Goal: Information Seeking & Learning: Understand process/instructions

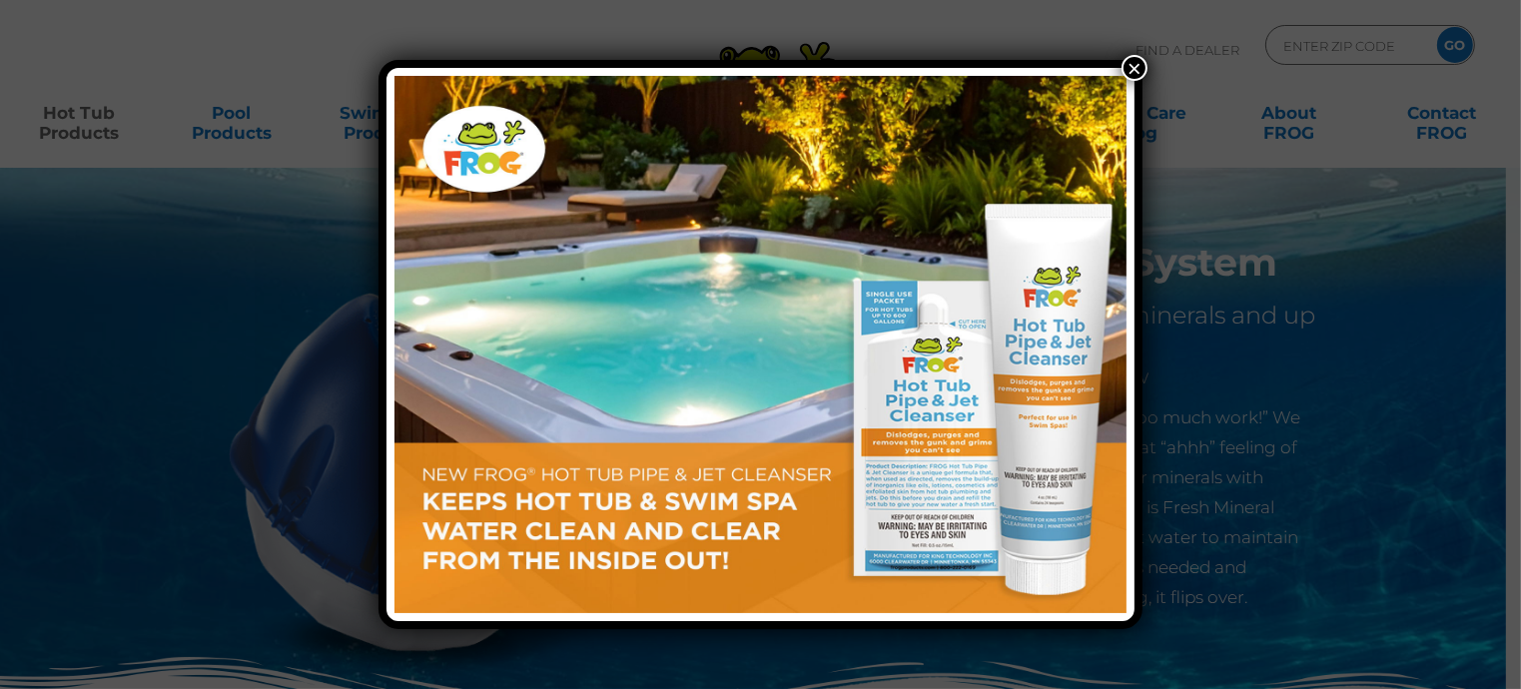
click at [1129, 70] on button "×" at bounding box center [1135, 68] width 26 height 26
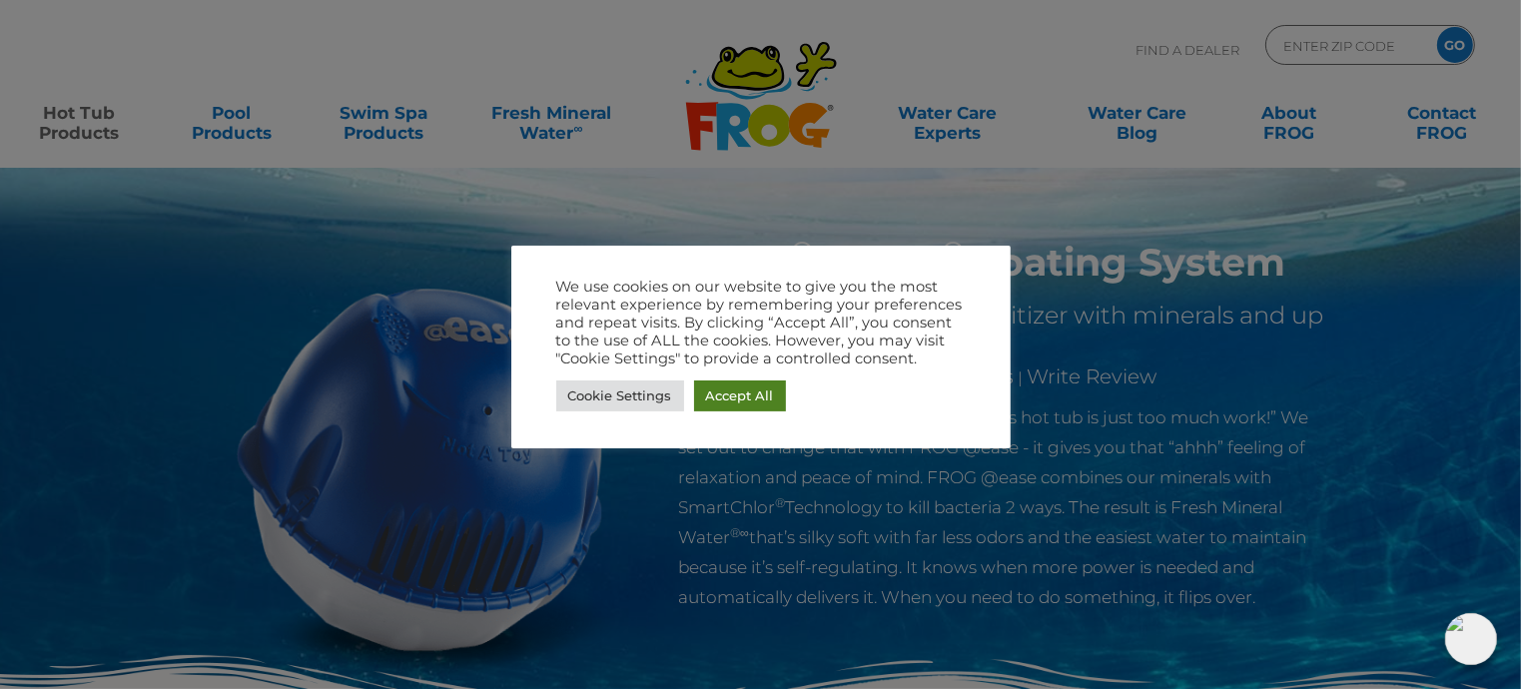
click at [743, 402] on link "Accept All" at bounding box center [740, 396] width 92 height 31
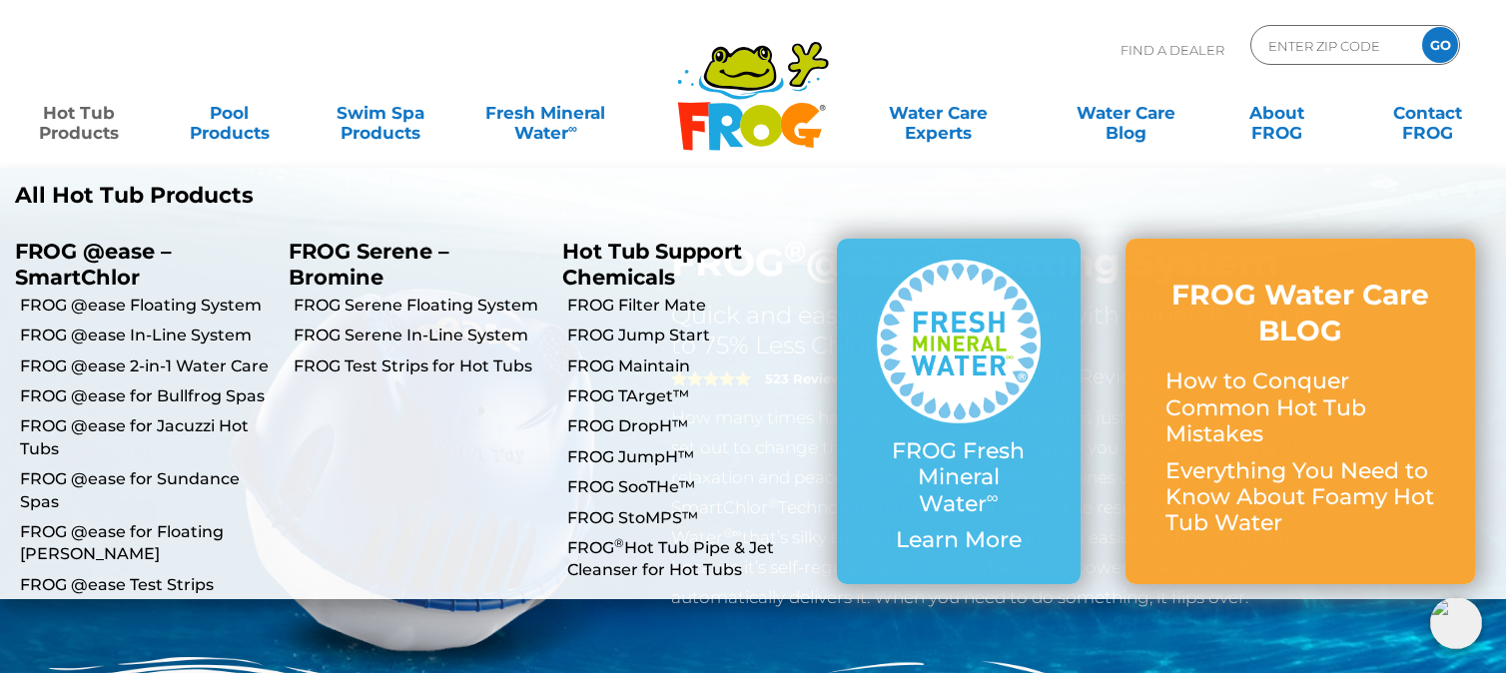
click at [90, 111] on link "Hot Tub Products" at bounding box center [78, 113] width 117 height 40
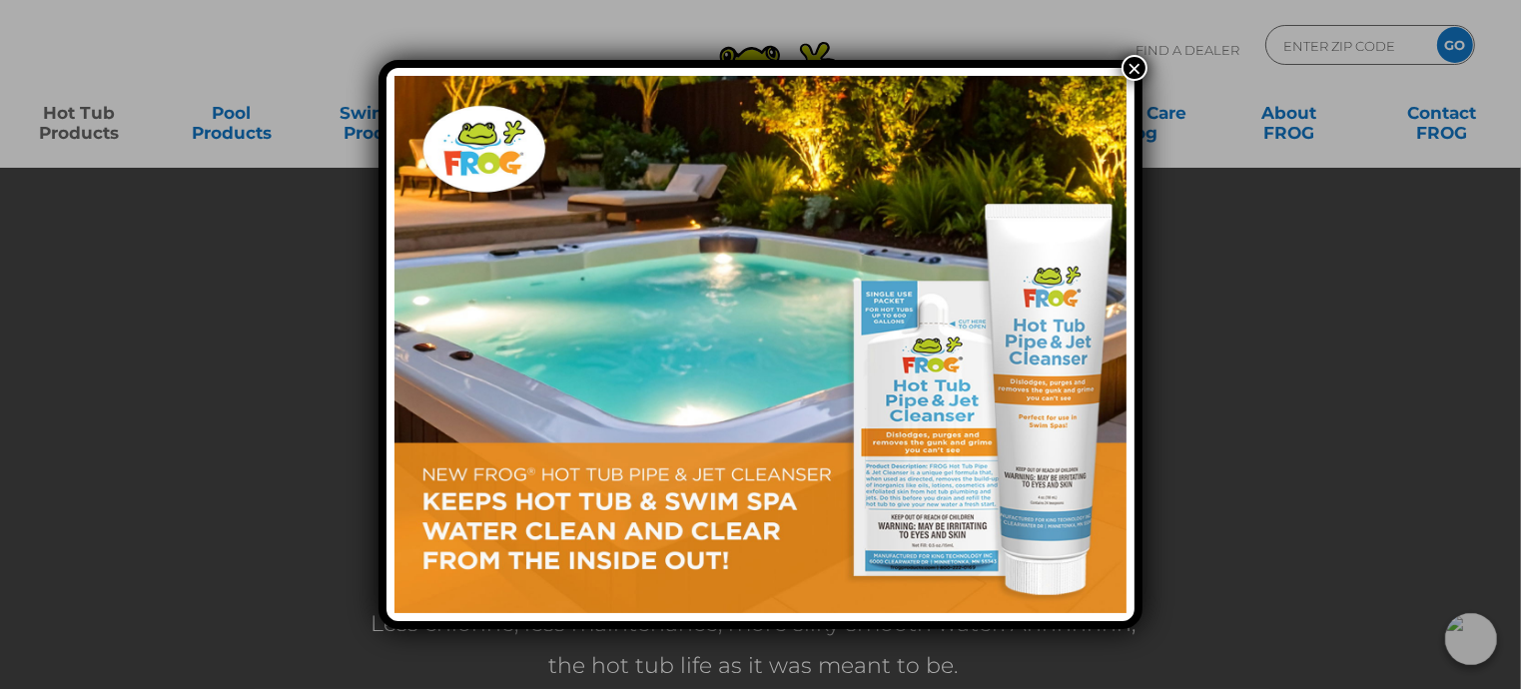
click at [1137, 72] on button "×" at bounding box center [1135, 68] width 26 height 26
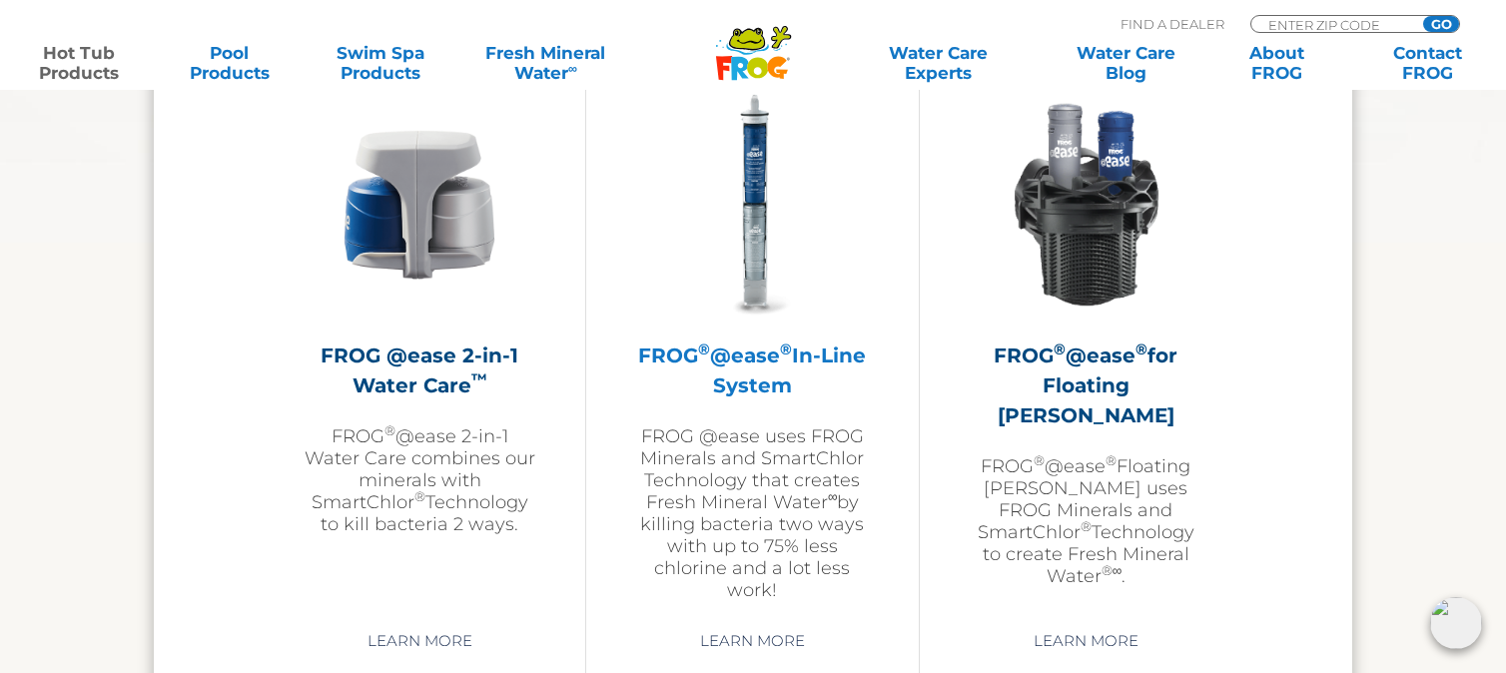
scroll to position [2996, 0]
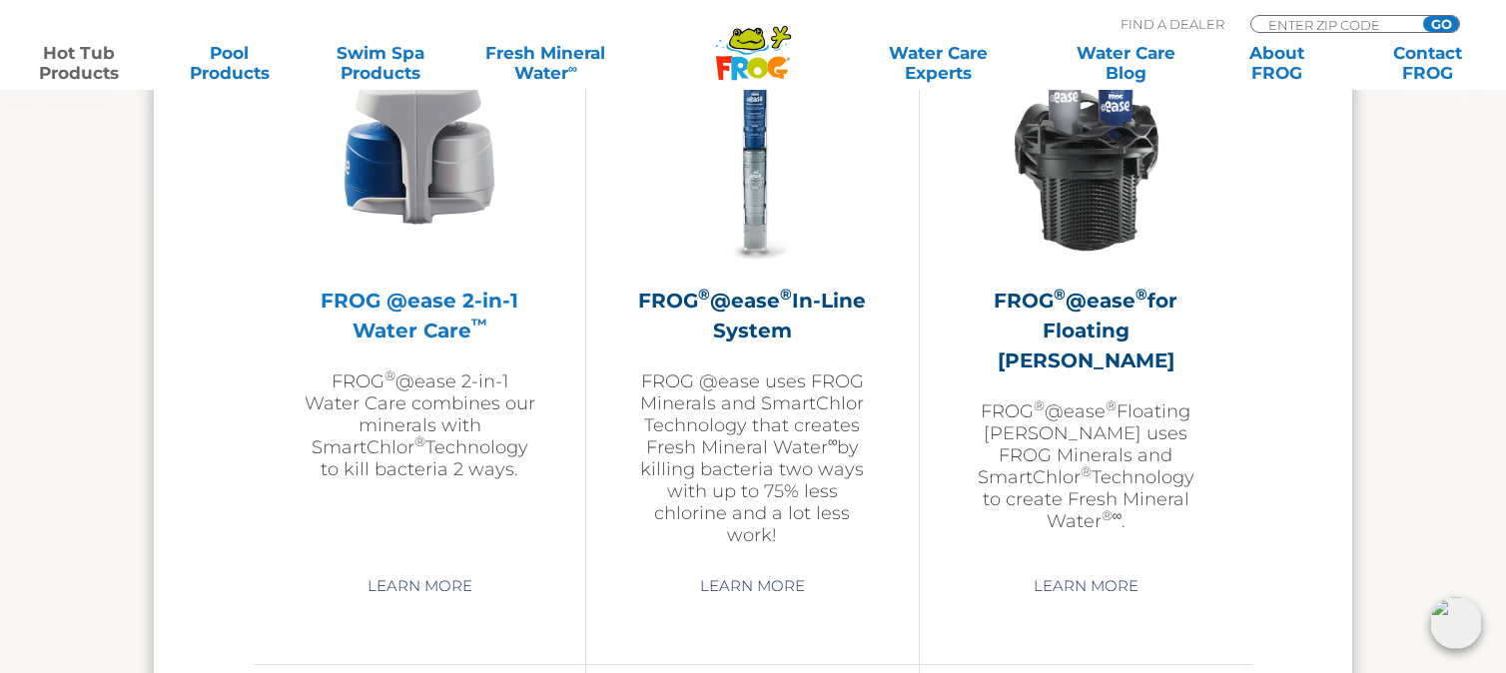
click at [399, 307] on h2 "FROG @ease 2-in-1 Water Care ™" at bounding box center [420, 316] width 232 height 60
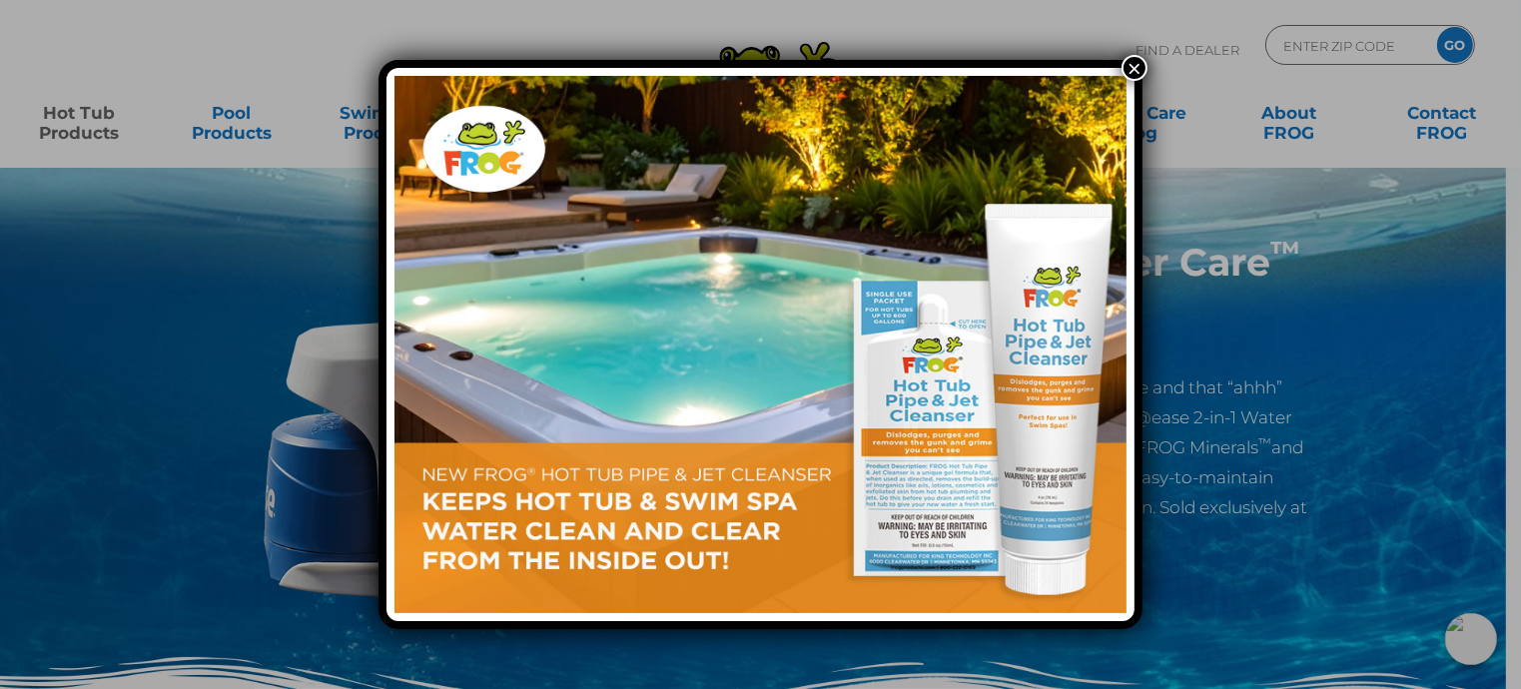
click at [1130, 71] on button "×" at bounding box center [1135, 68] width 26 height 26
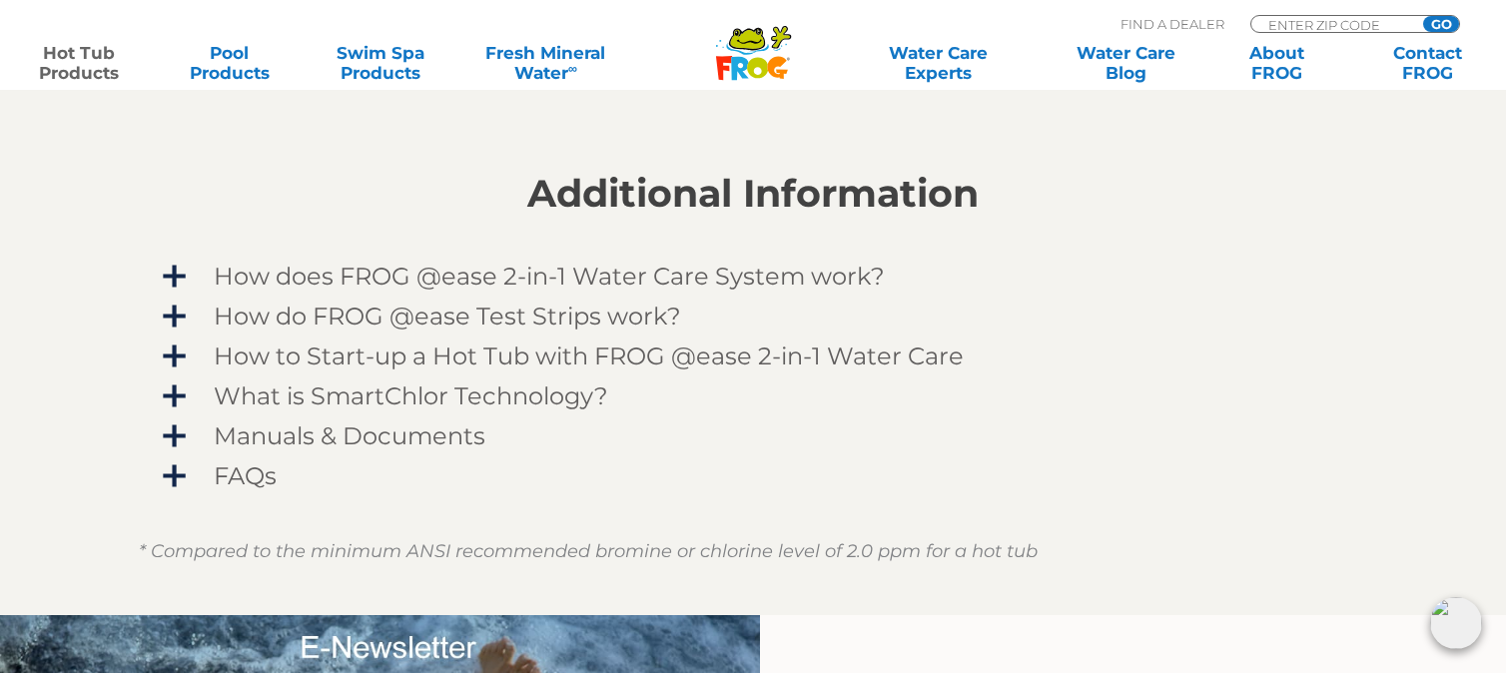
scroll to position [1598, 0]
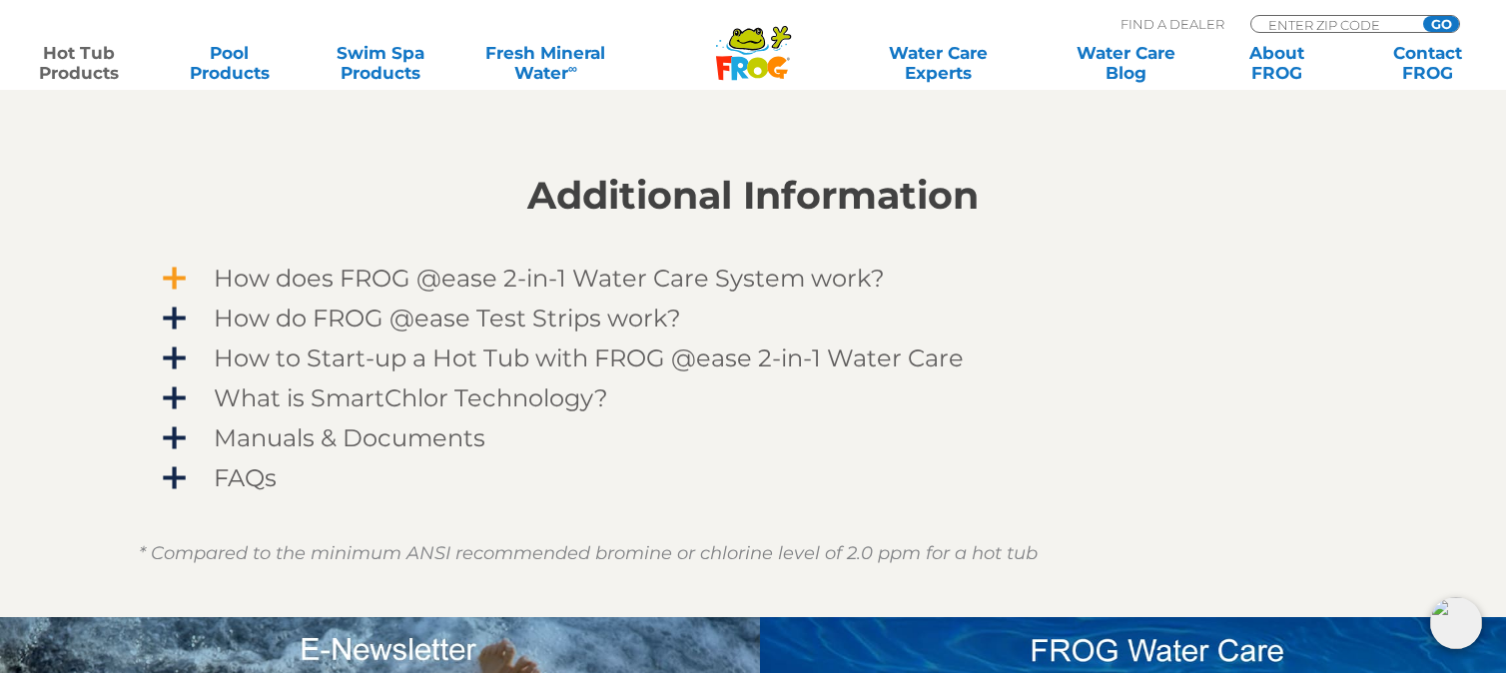
click at [185, 283] on span "How does FROG @ease 2-in-1 Water Care System work?" at bounding box center [766, 278] width 1162 height 27
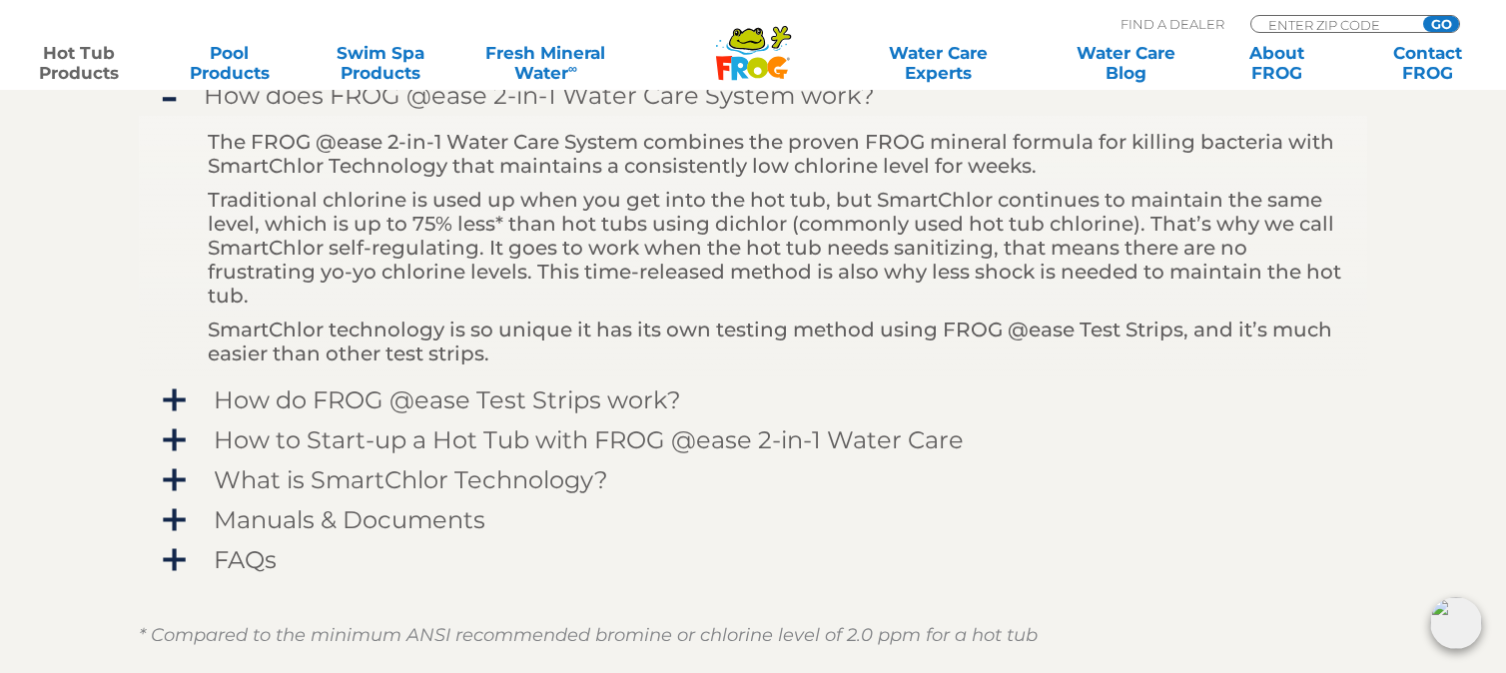
scroll to position [1898, 0]
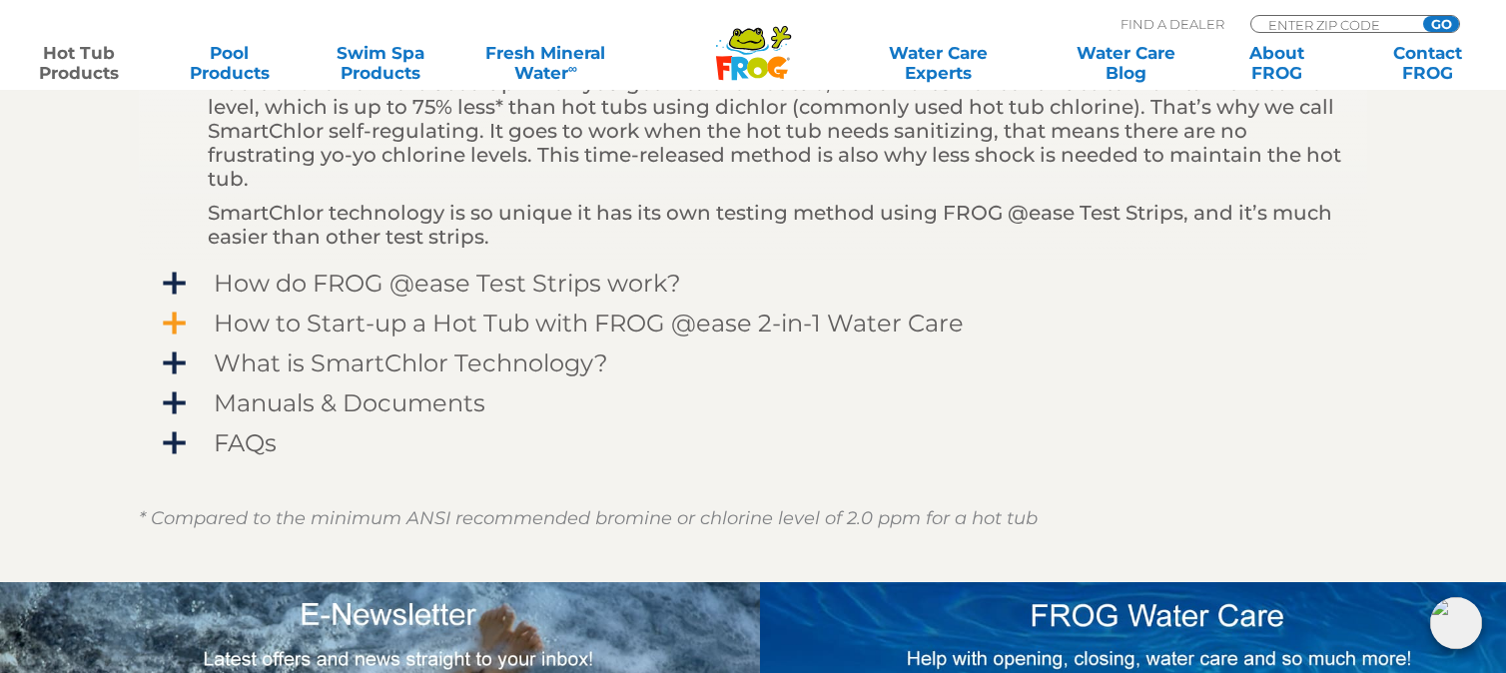
click at [185, 322] on span "How to Start-up a Hot Tub with FROG @ease 2-in-1 Water Care" at bounding box center [766, 323] width 1162 height 27
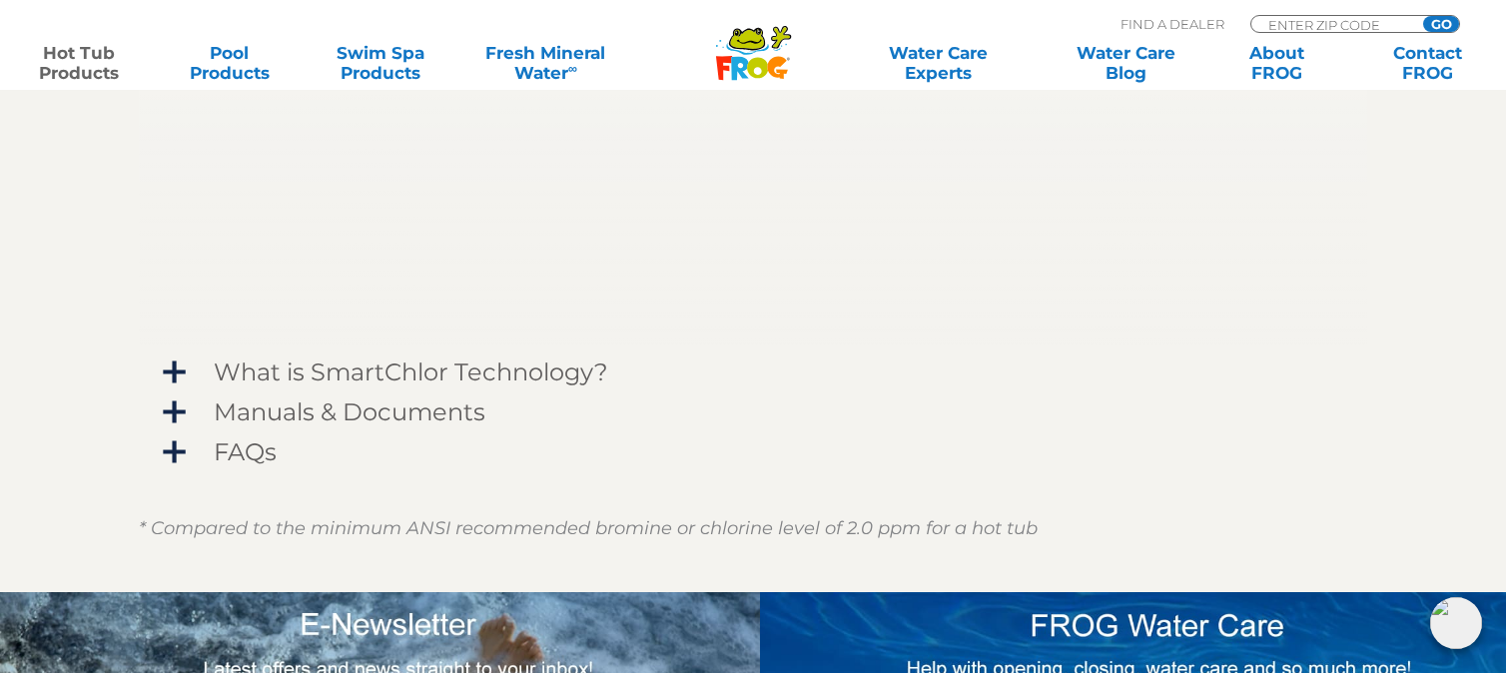
scroll to position [2458, 0]
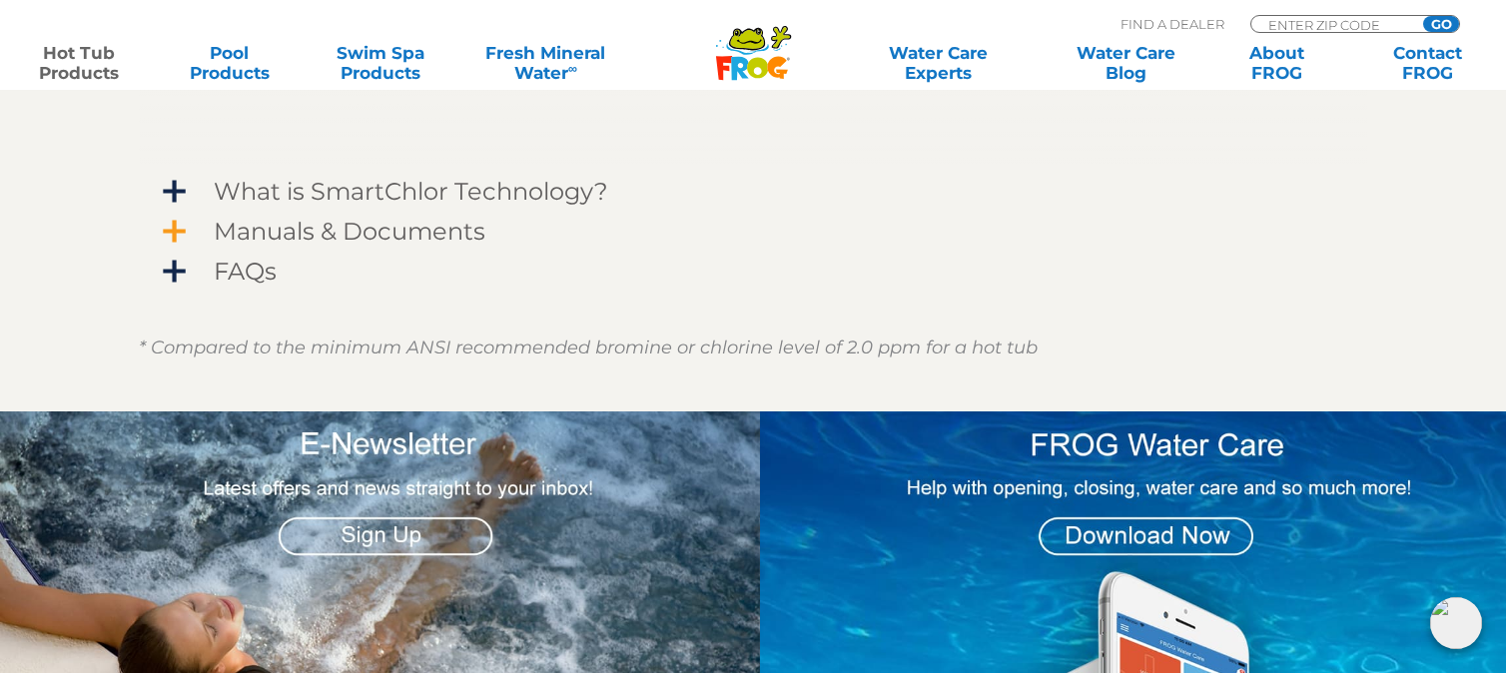
click at [185, 224] on span "Manuals & Documents" at bounding box center [766, 231] width 1162 height 27
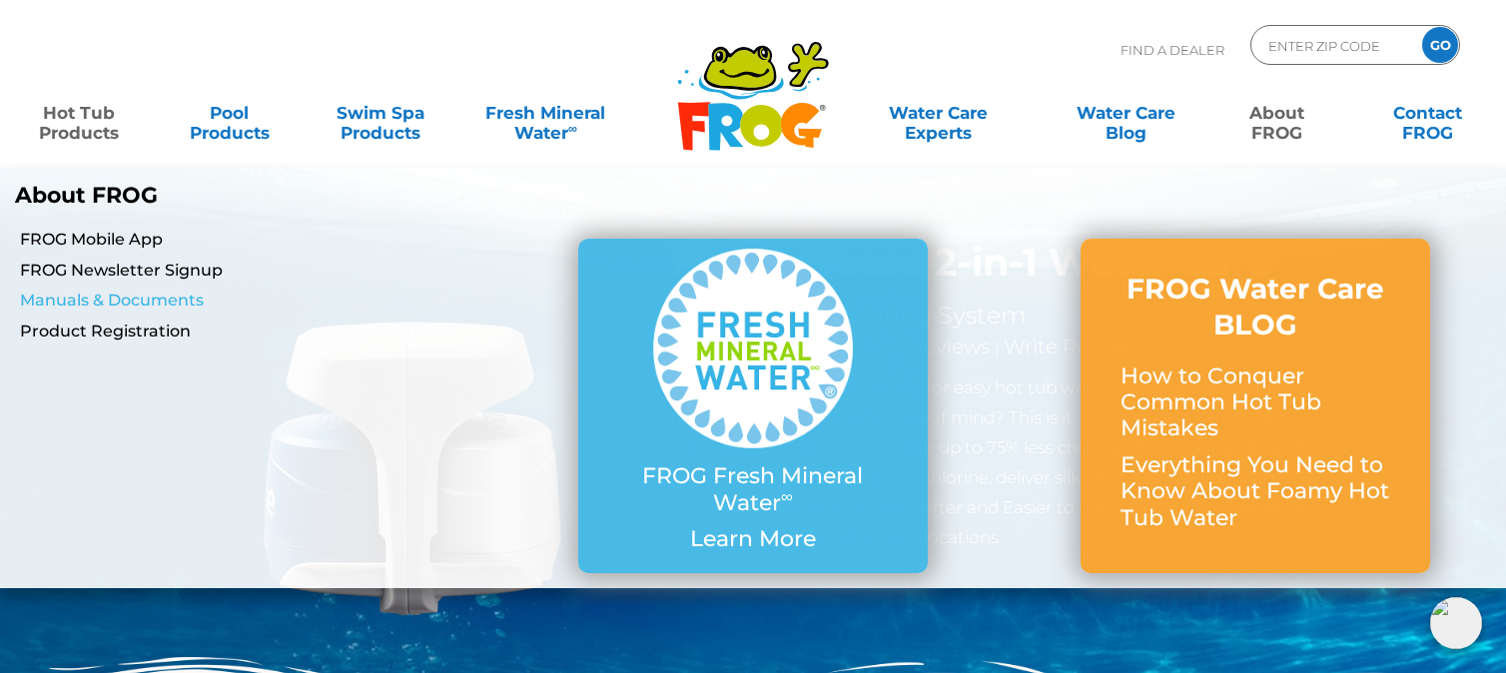
click at [138, 303] on link "Manuals & Documents" at bounding box center [261, 301] width 482 height 22
